Goal: Information Seeking & Learning: Learn about a topic

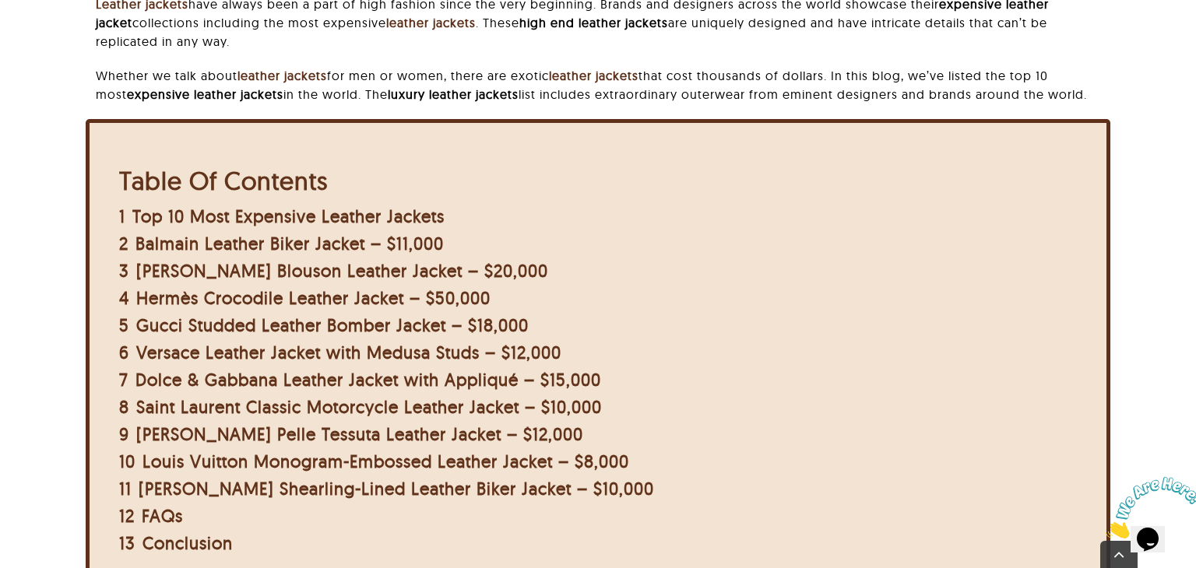
scroll to position [501, 0]
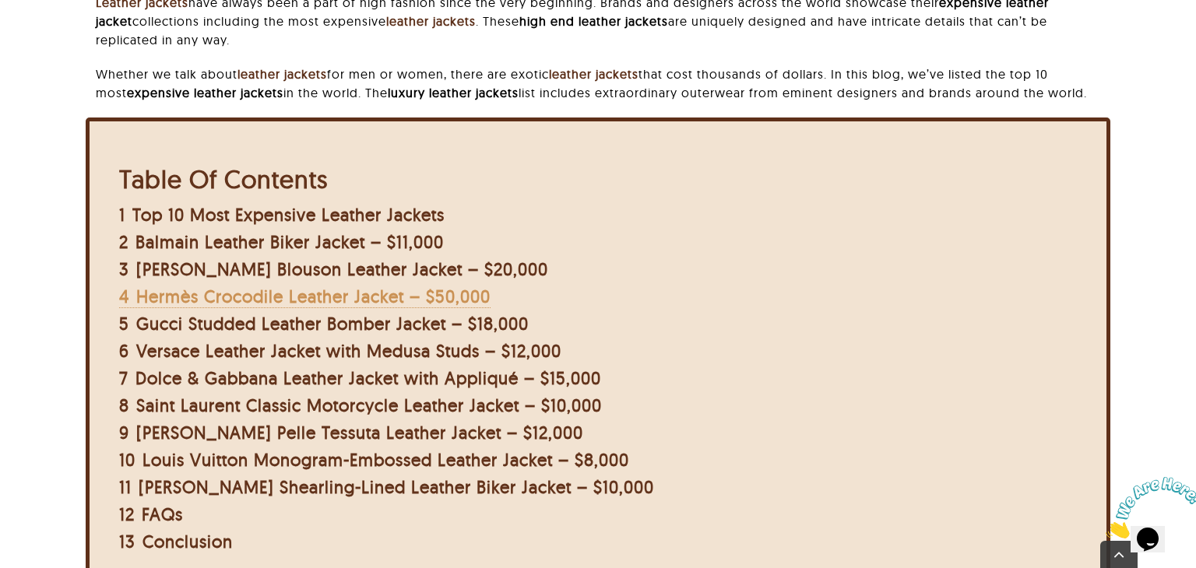
click at [356, 296] on span "Hermès Crocodile Leather Jacket – $50,000" at bounding box center [313, 297] width 354 height 22
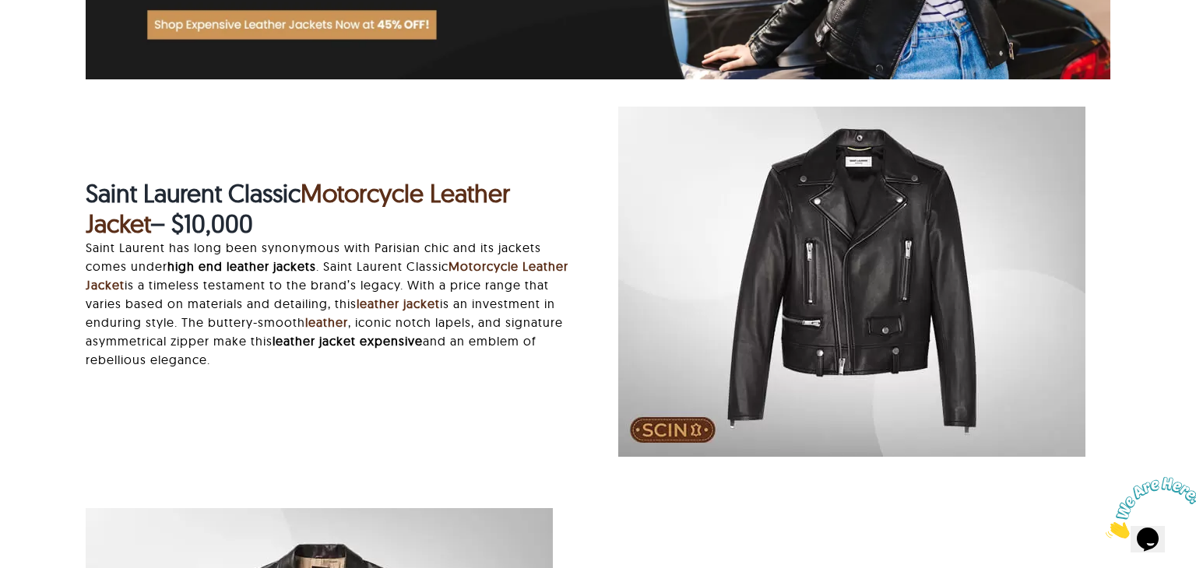
scroll to position [4434, 0]
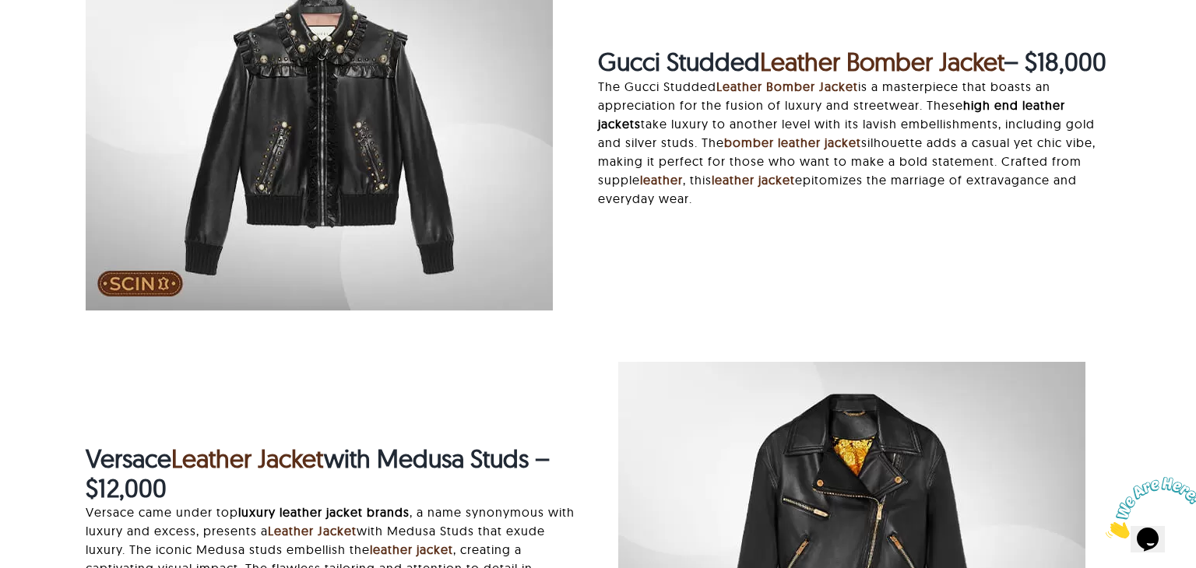
click at [356, 296] on img "gucci-studded-leather-bomber.jpg" at bounding box center [319, 135] width 467 height 350
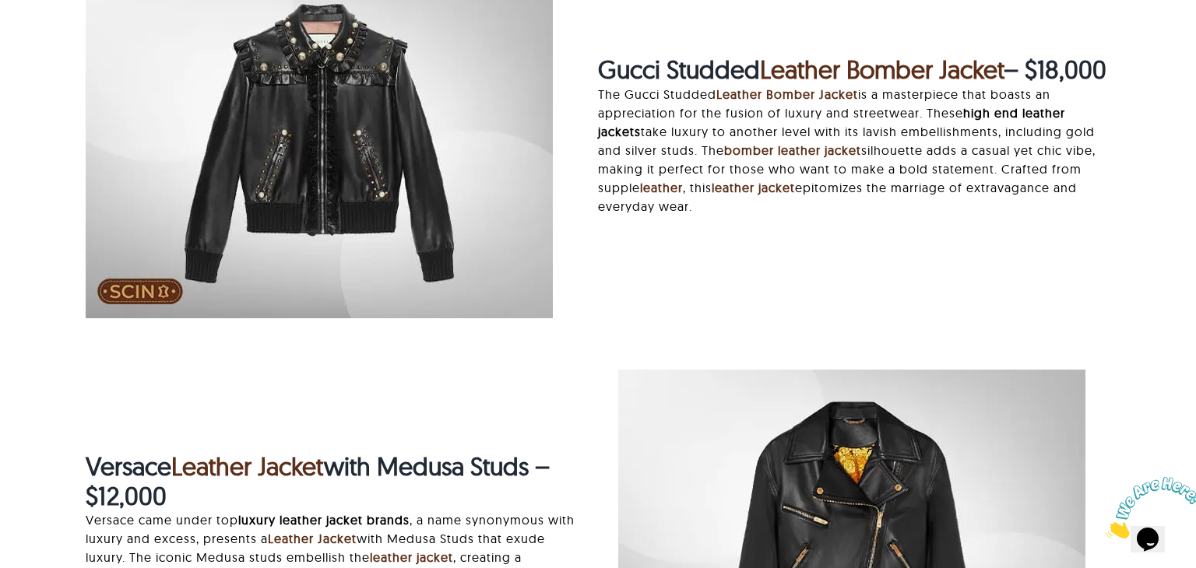
scroll to position [3003, 0]
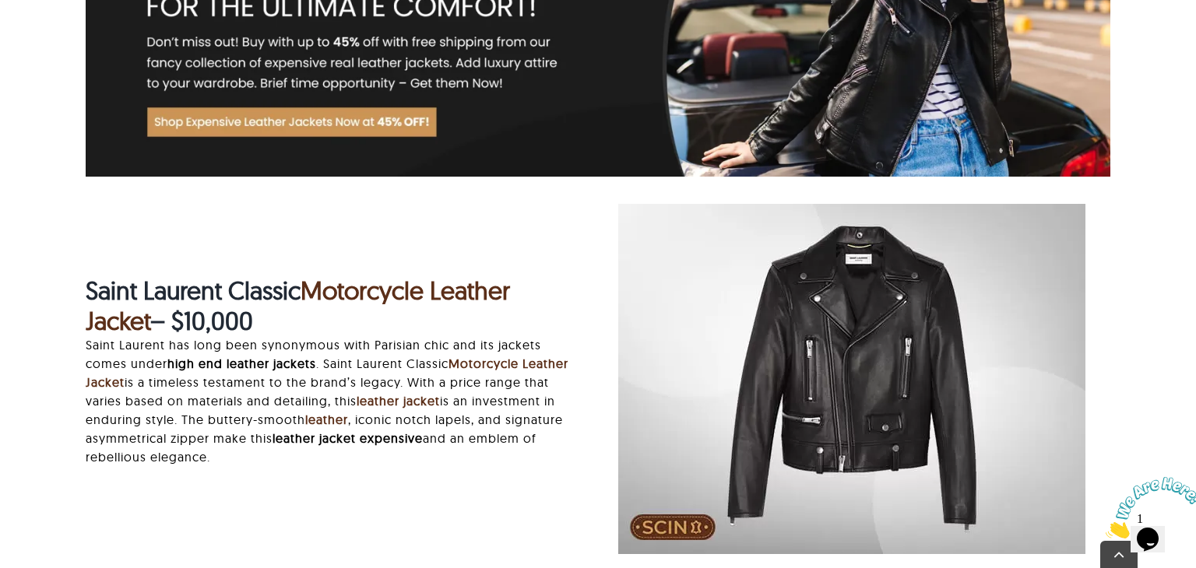
scroll to position [4341, 0]
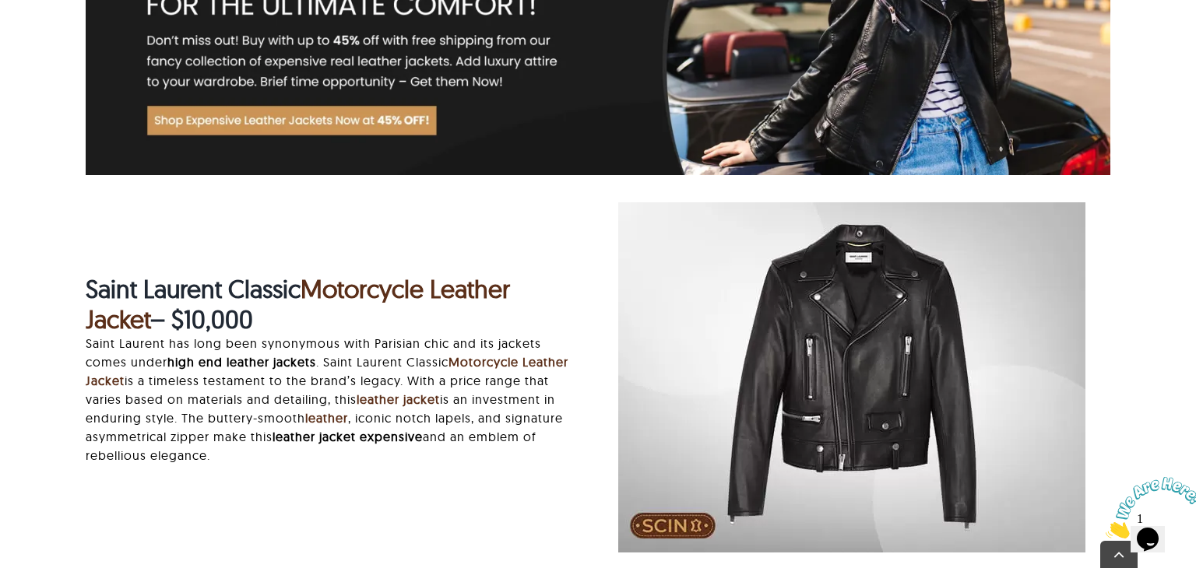
click at [284, 286] on strong "Saint Laurent Classic" at bounding box center [193, 288] width 215 height 31
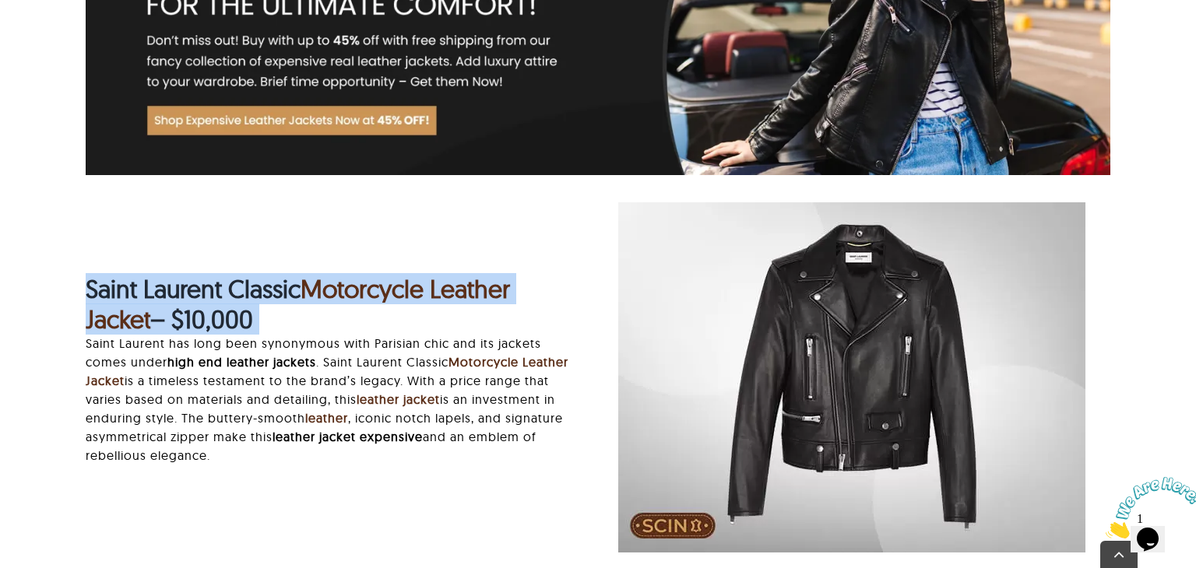
click at [284, 286] on strong "Saint Laurent Classic" at bounding box center [193, 288] width 215 height 31
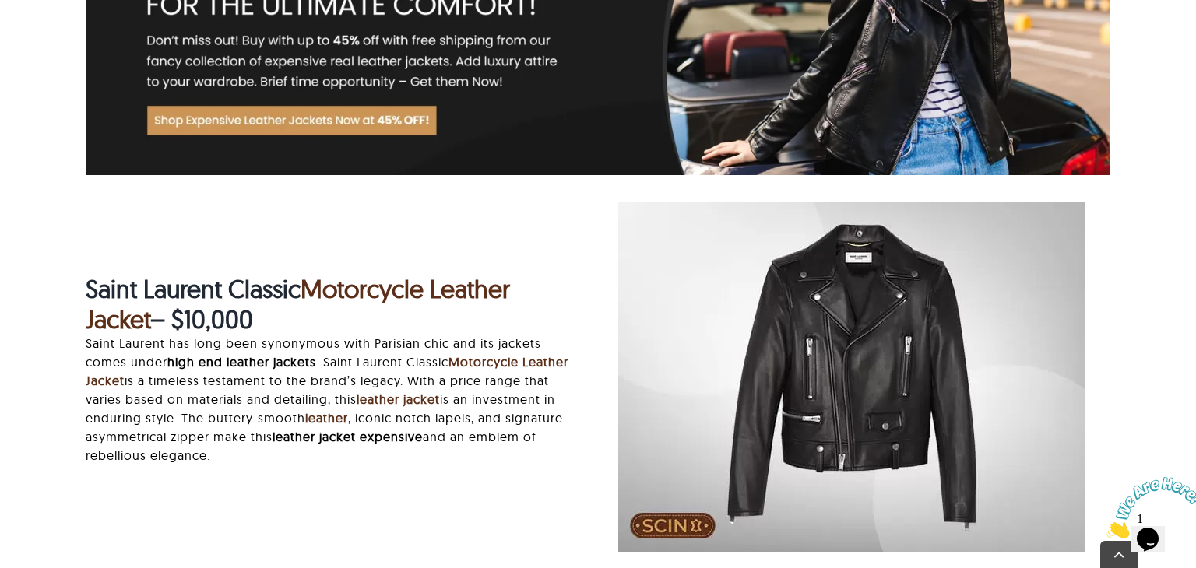
click at [284, 286] on strong "Saint Laurent Classic" at bounding box center [193, 288] width 215 height 31
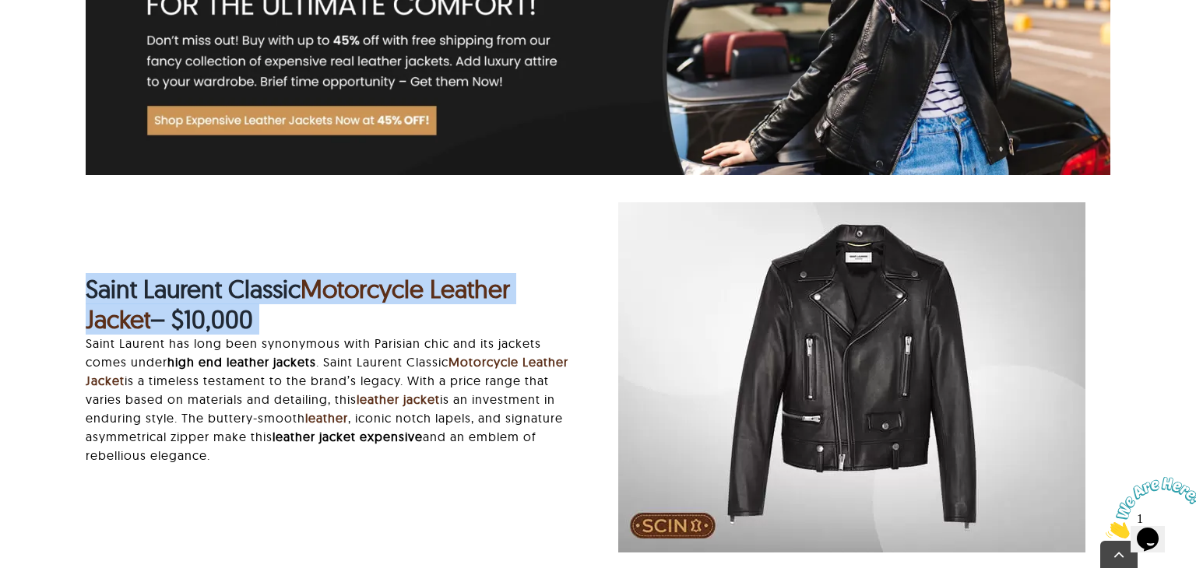
click at [284, 286] on strong "Saint Laurent Classic" at bounding box center [193, 288] width 215 height 31
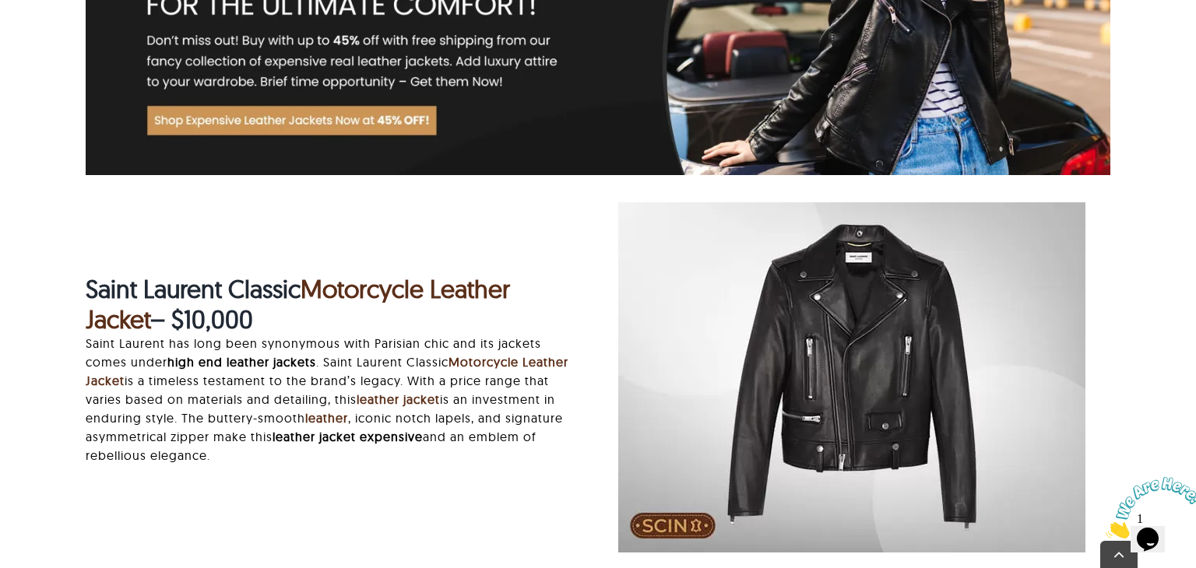
click at [284, 286] on strong "Saint Laurent Classic" at bounding box center [193, 288] width 215 height 31
